Goal: Task Accomplishment & Management: Use online tool/utility

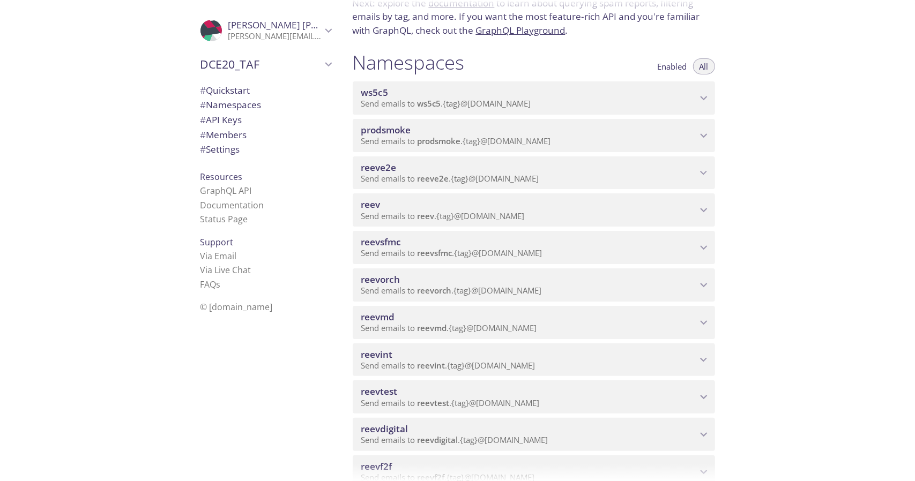
scroll to position [214, 0]
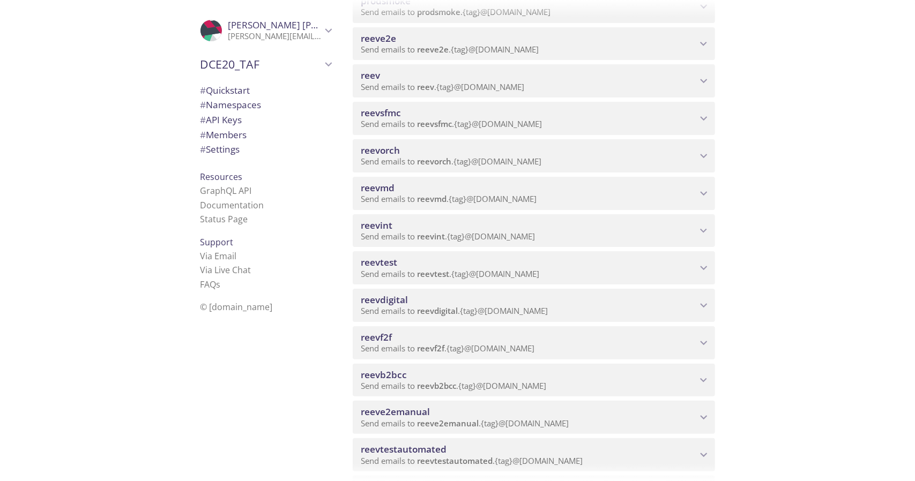
click at [445, 303] on span "reevdigital" at bounding box center [529, 300] width 336 height 12
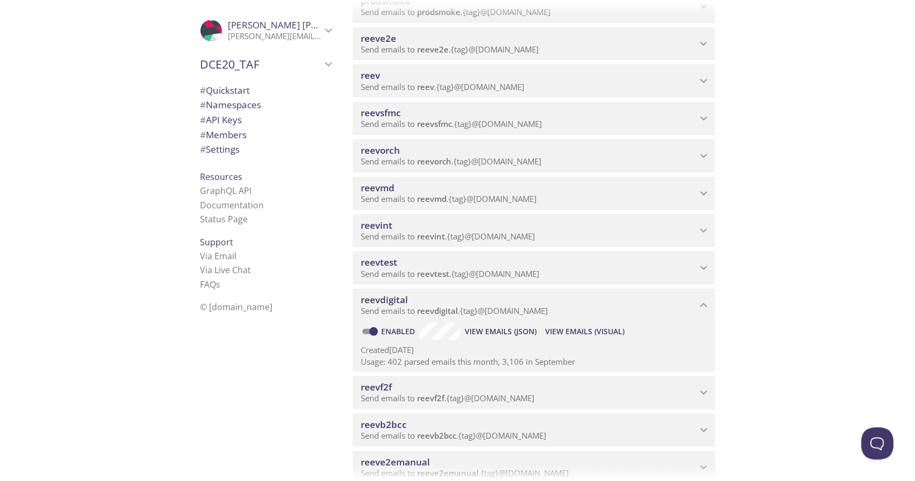
scroll to position [0, 0]
click at [567, 329] on span "View Emails (Visual)" at bounding box center [584, 331] width 79 height 13
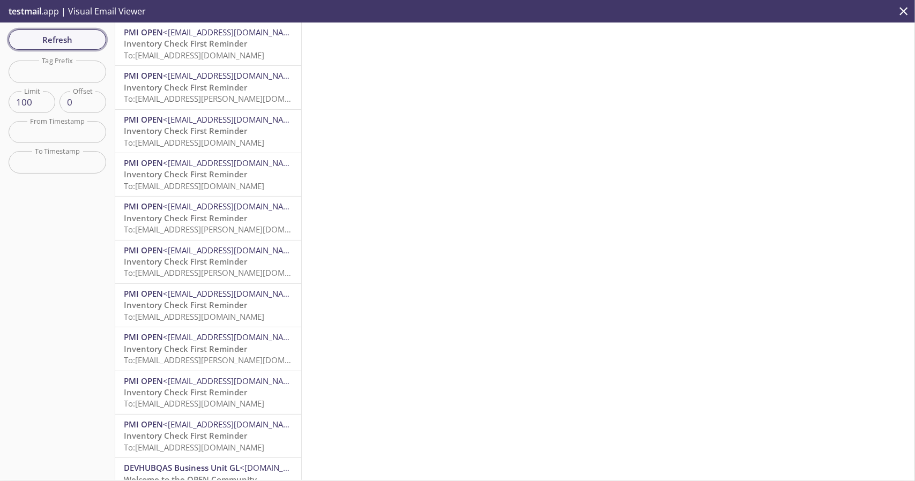
click at [71, 39] on span "Refresh" at bounding box center [57, 40] width 80 height 14
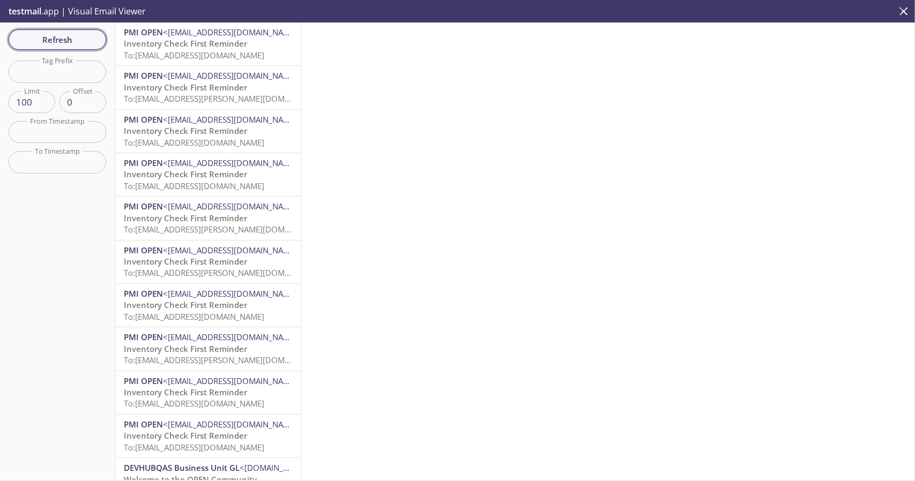
click at [71, 39] on span "Refresh" at bounding box center [57, 40] width 80 height 14
click at [70, 40] on span "Refresh" at bounding box center [57, 40] width 80 height 14
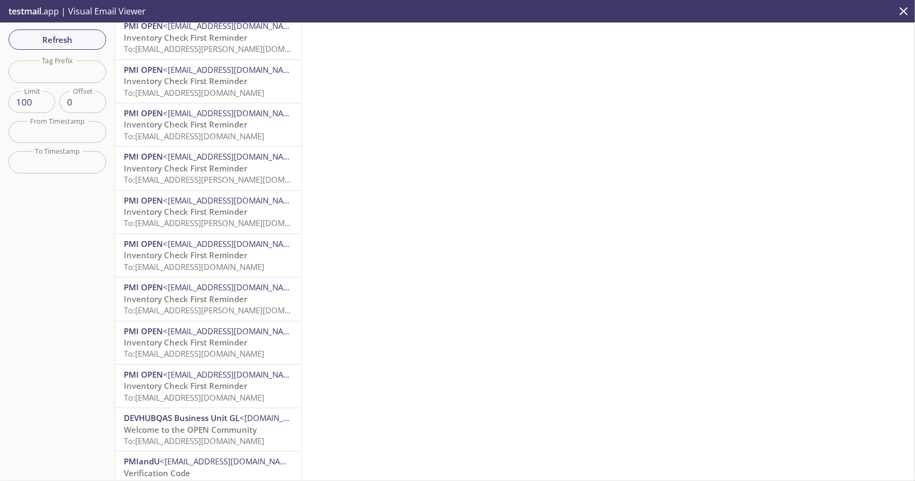
scroll to position [161, 0]
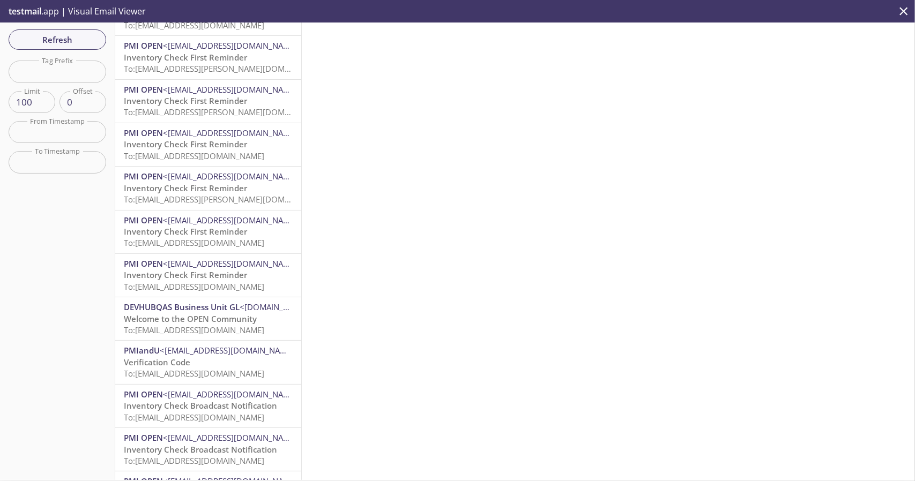
click at [431, 159] on div at bounding box center [608, 252] width 613 height 458
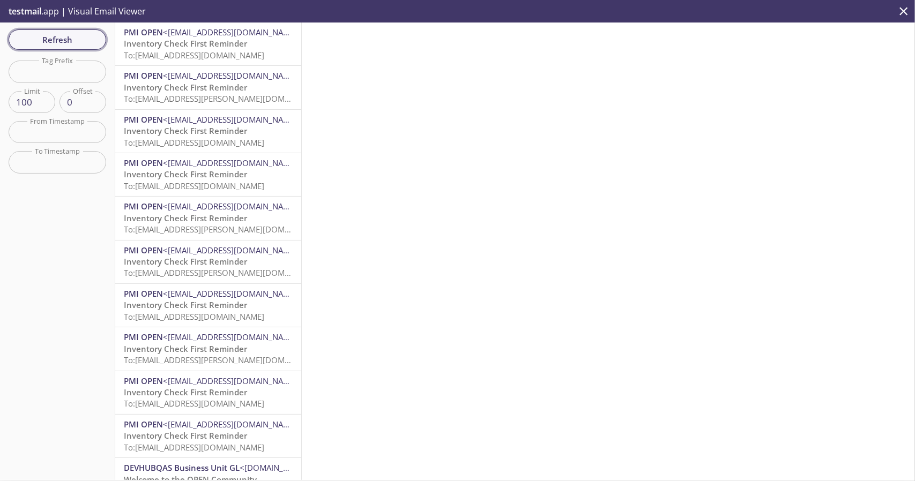
click at [76, 41] on span "Refresh" at bounding box center [57, 40] width 80 height 14
click at [90, 43] on span "Refresh" at bounding box center [57, 40] width 80 height 14
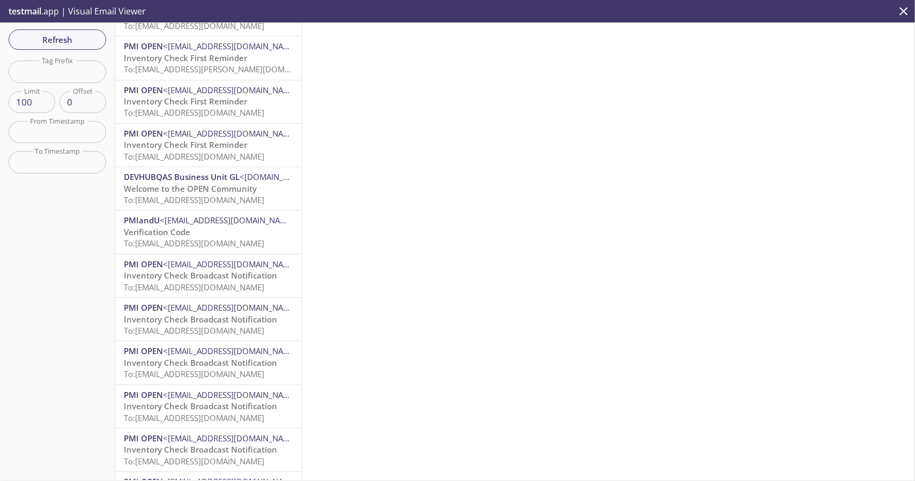
scroll to position [536, 0]
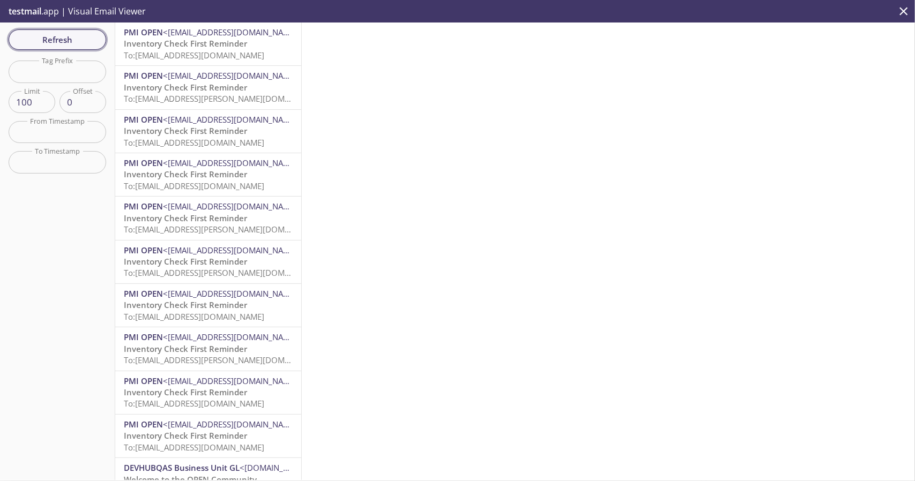
click at [76, 39] on span "Refresh" at bounding box center [57, 40] width 80 height 14
click at [41, 12] on span "testmail" at bounding box center [25, 11] width 33 height 12
click at [114, 12] on p "testmail .app | Visual Email Viewer" at bounding box center [76, 11] width 152 height 23
click at [902, 6] on icon "close" at bounding box center [904, 11] width 14 height 14
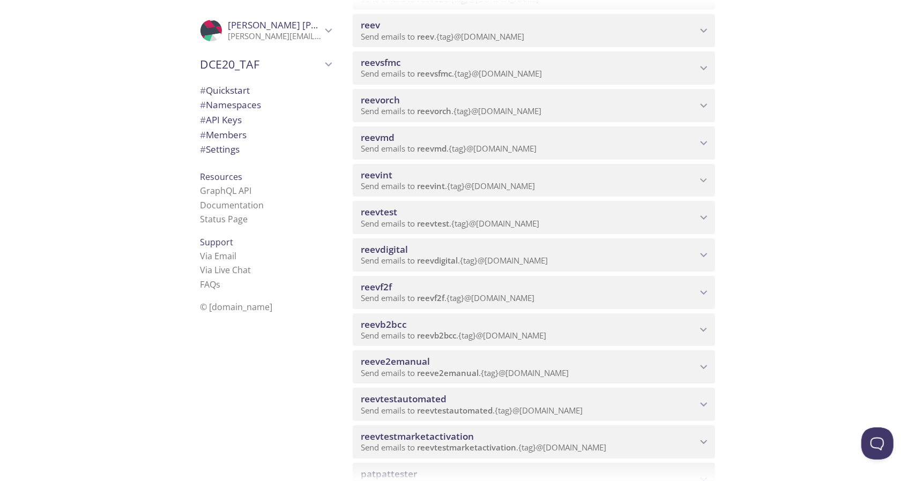
scroll to position [268, 0]
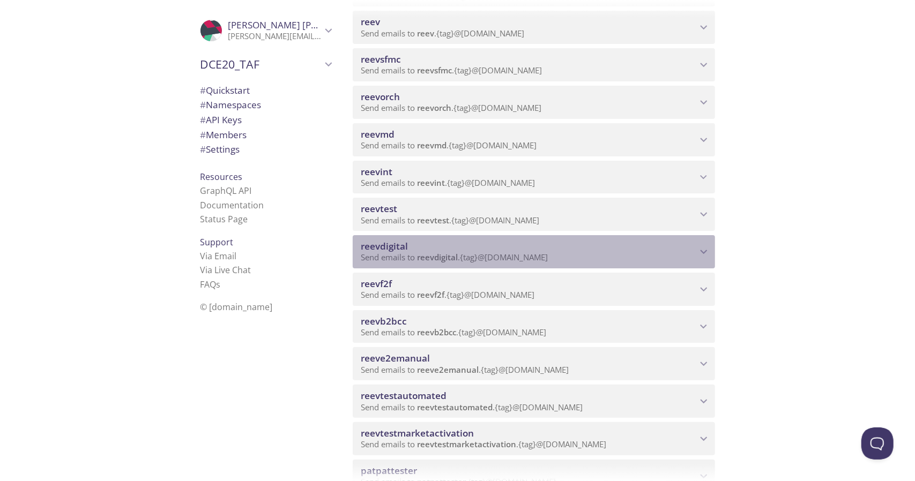
drag, startPoint x: 411, startPoint y: 245, endPoint x: 348, endPoint y: 248, distance: 62.8
click at [348, 248] on div "Namespaces Enabled All ws5c5 Send emails to ws5c5 . {tag} @inbox.testmail.app E…" at bounding box center [534, 474] width 380 height 1227
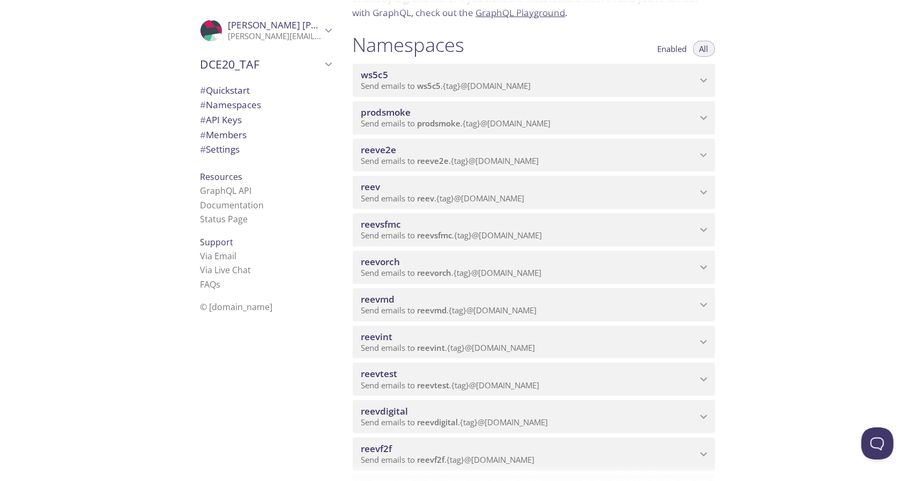
scroll to position [161, 0]
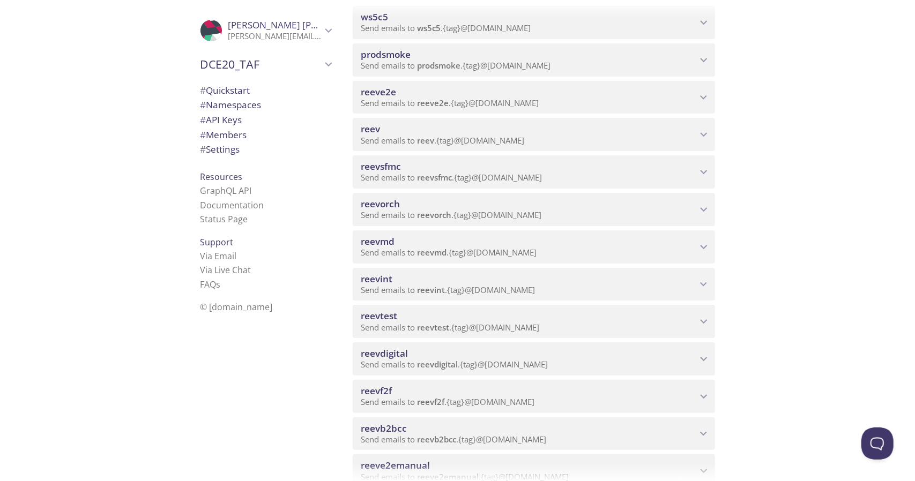
click at [417, 364] on span "Send emails to reevdigital . {tag} @inbox.testmail.app" at bounding box center [454, 364] width 187 height 11
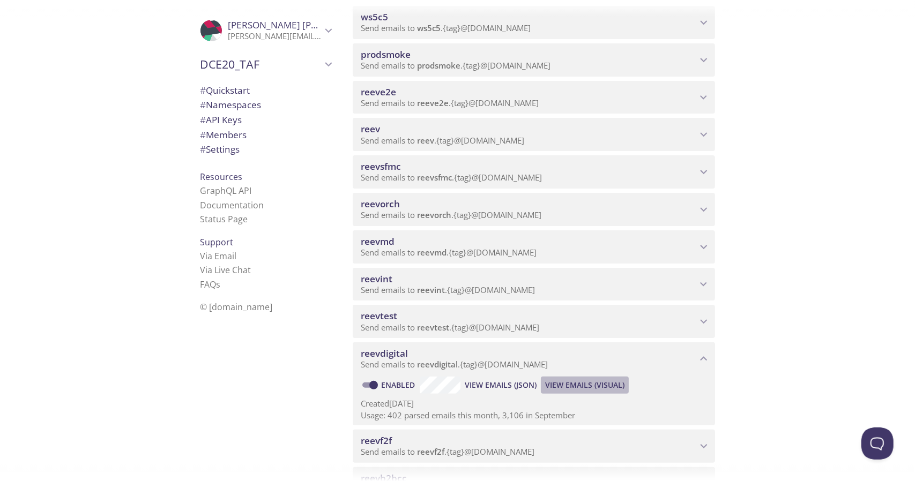
click at [558, 382] on span "View Emails (Visual)" at bounding box center [584, 385] width 79 height 13
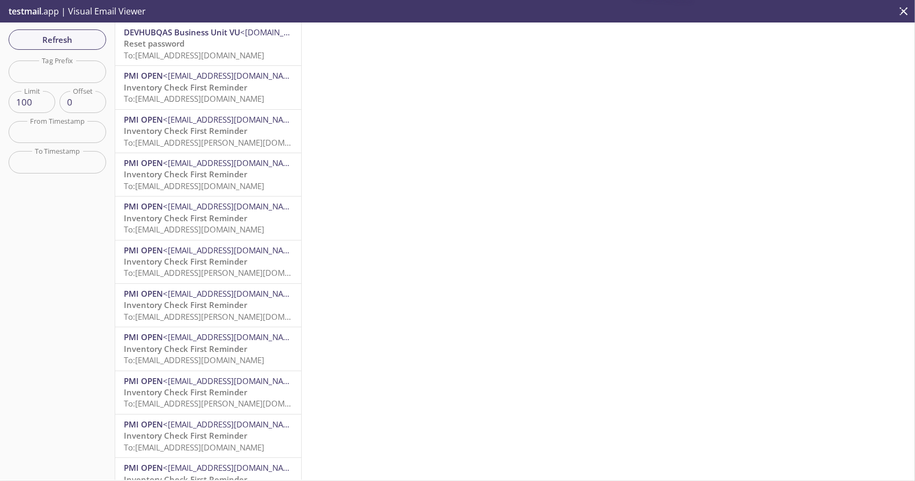
click at [217, 52] on span "To: reevdigital.manager@inbox.testmail.app" at bounding box center [194, 55] width 140 height 11
